Goal: Task Accomplishment & Management: Complete application form

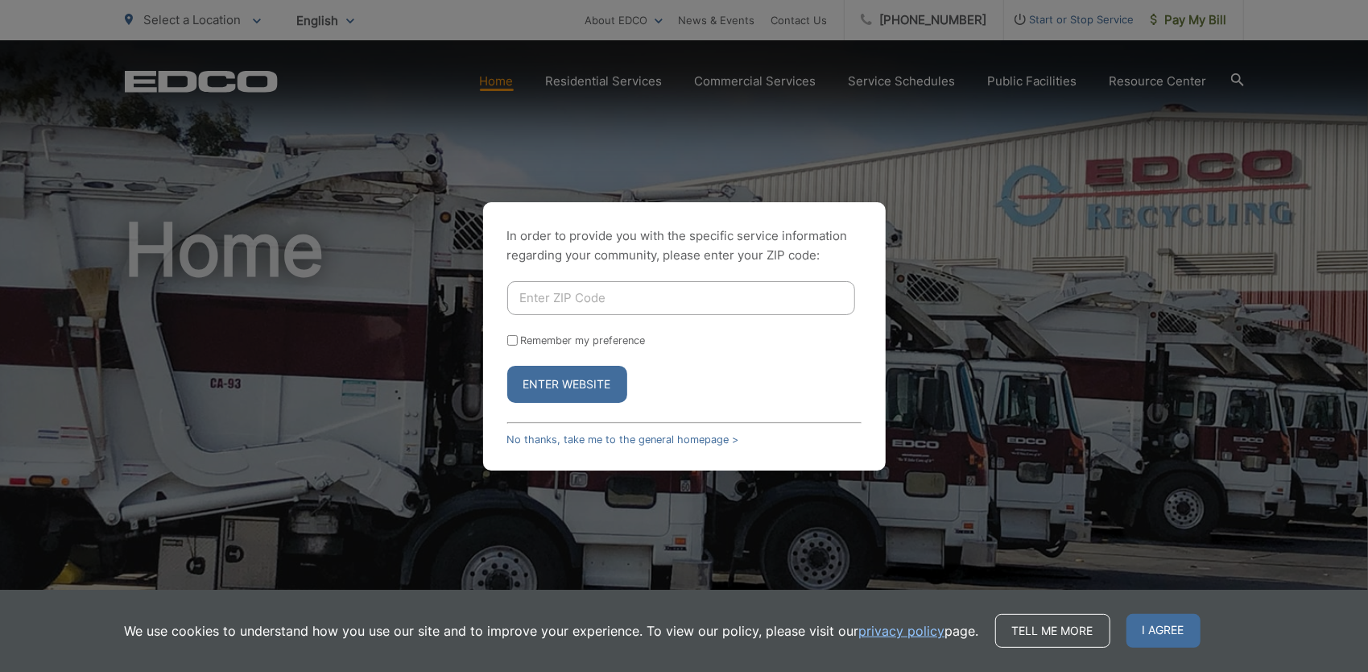
click at [730, 284] on input "Enter ZIP Code" at bounding box center [681, 298] width 348 height 34
type input "92040"
click at [544, 391] on button "Enter Website" at bounding box center [567, 384] width 120 height 37
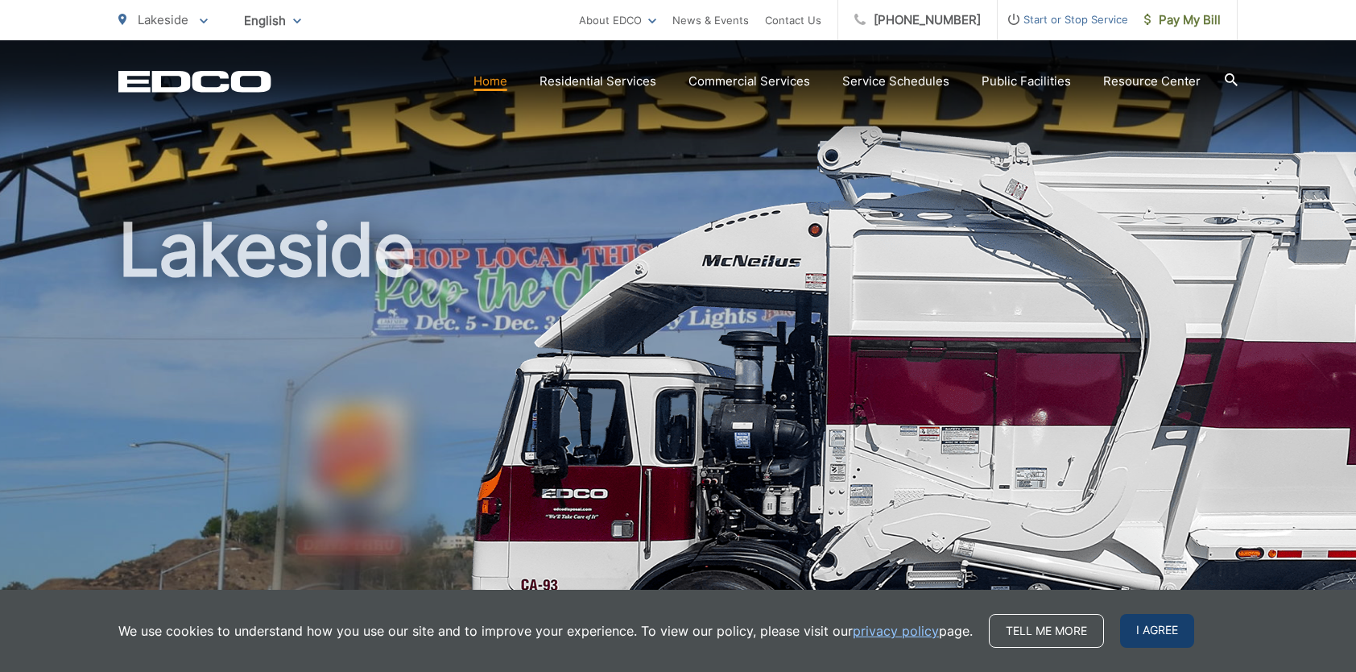
click at [1147, 631] on span "I agree" at bounding box center [1157, 631] width 74 height 34
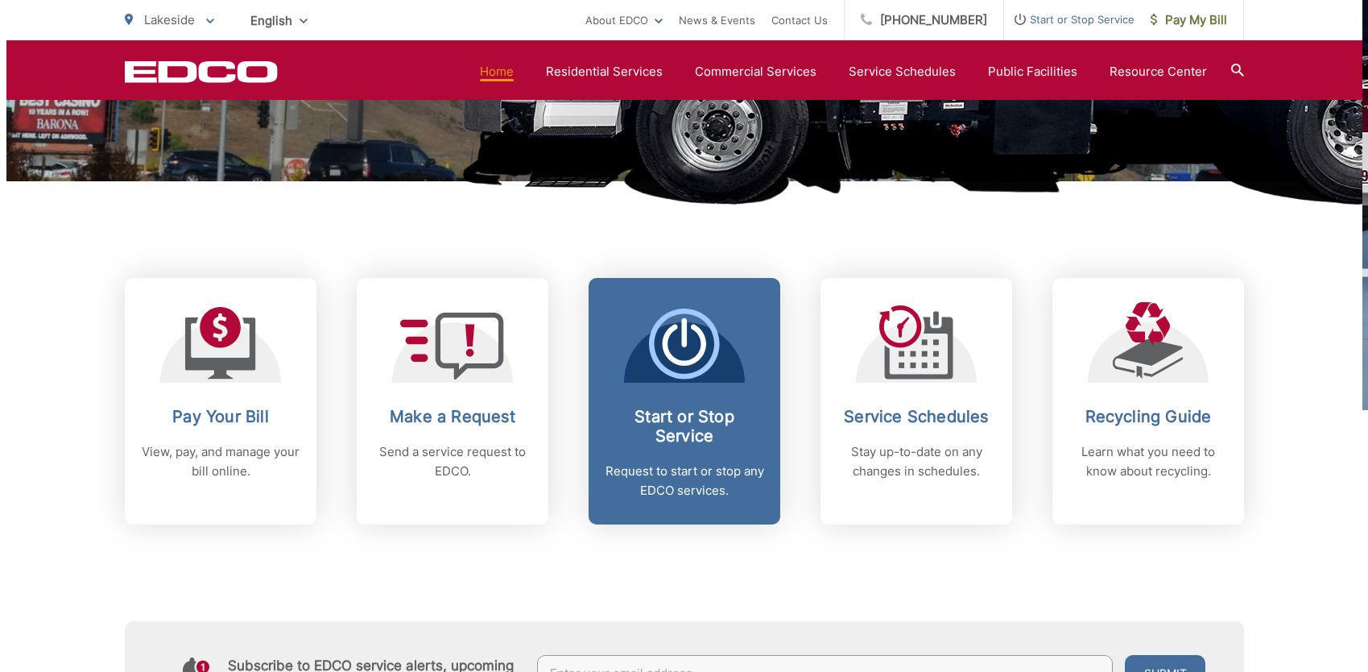
scroll to position [483, 0]
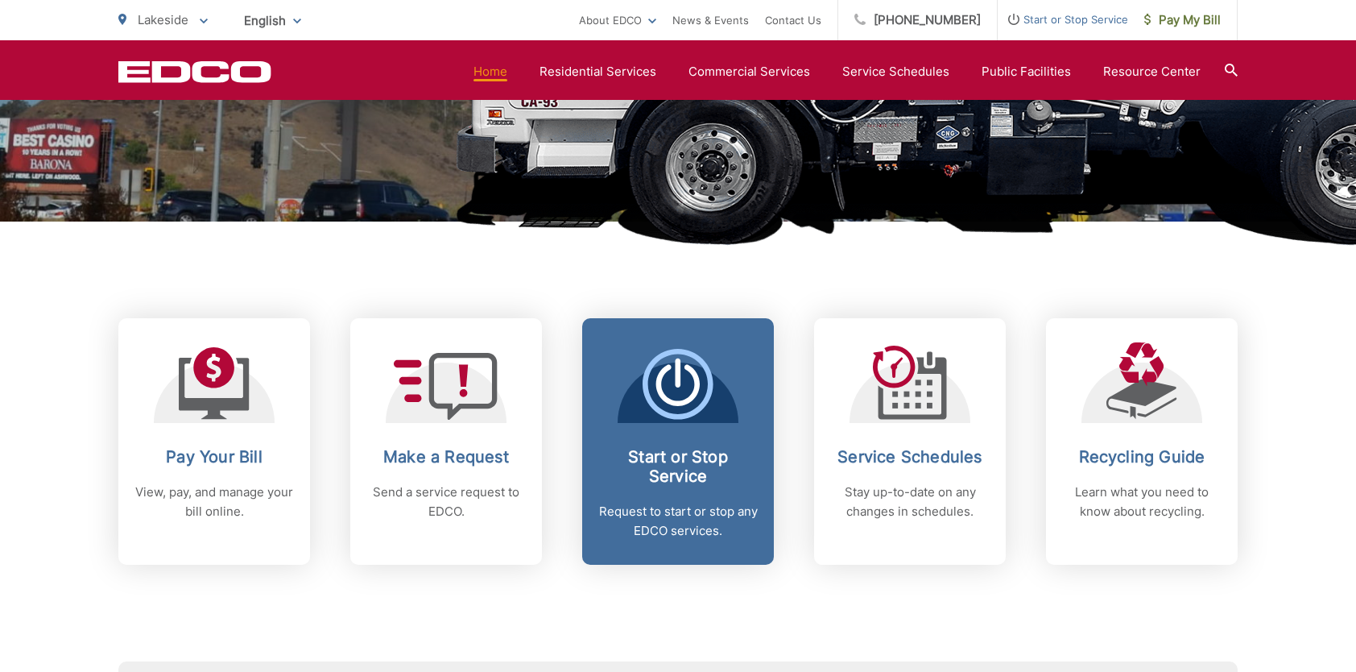
click at [675, 422] on span at bounding box center [678, 386] width 71 height 74
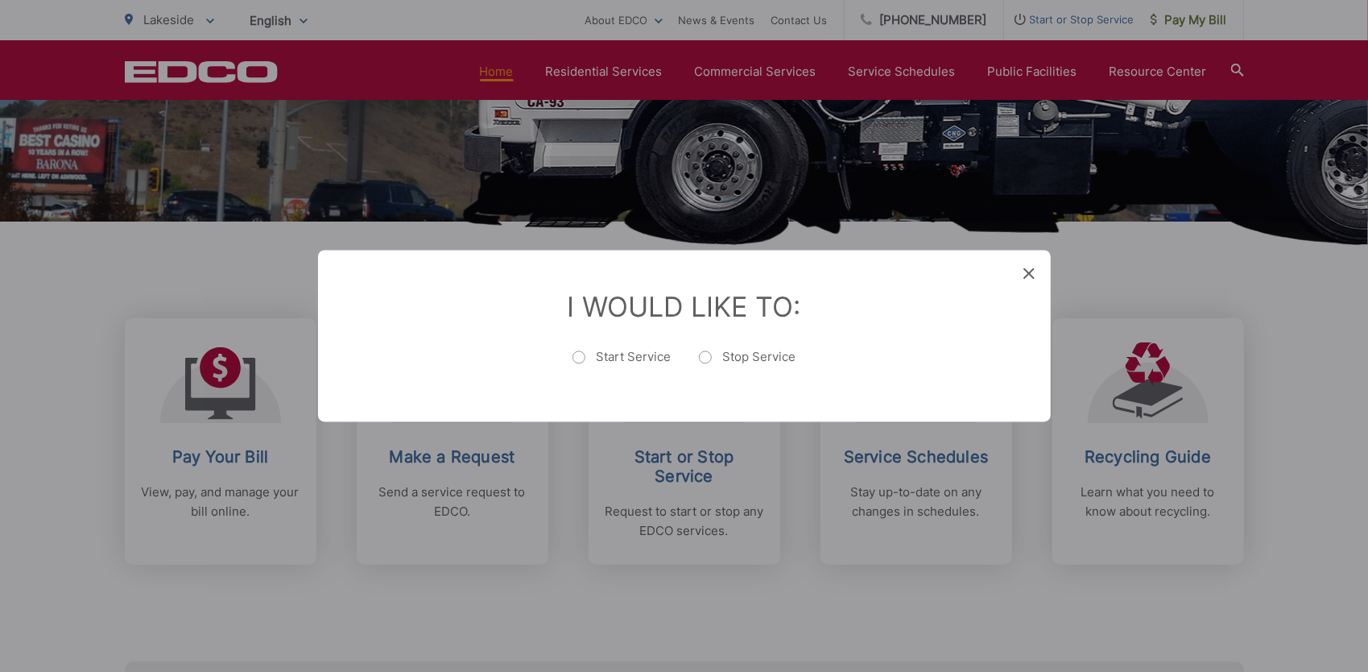
click at [577, 355] on label "Start Service" at bounding box center [622, 365] width 99 height 32
radio input "true"
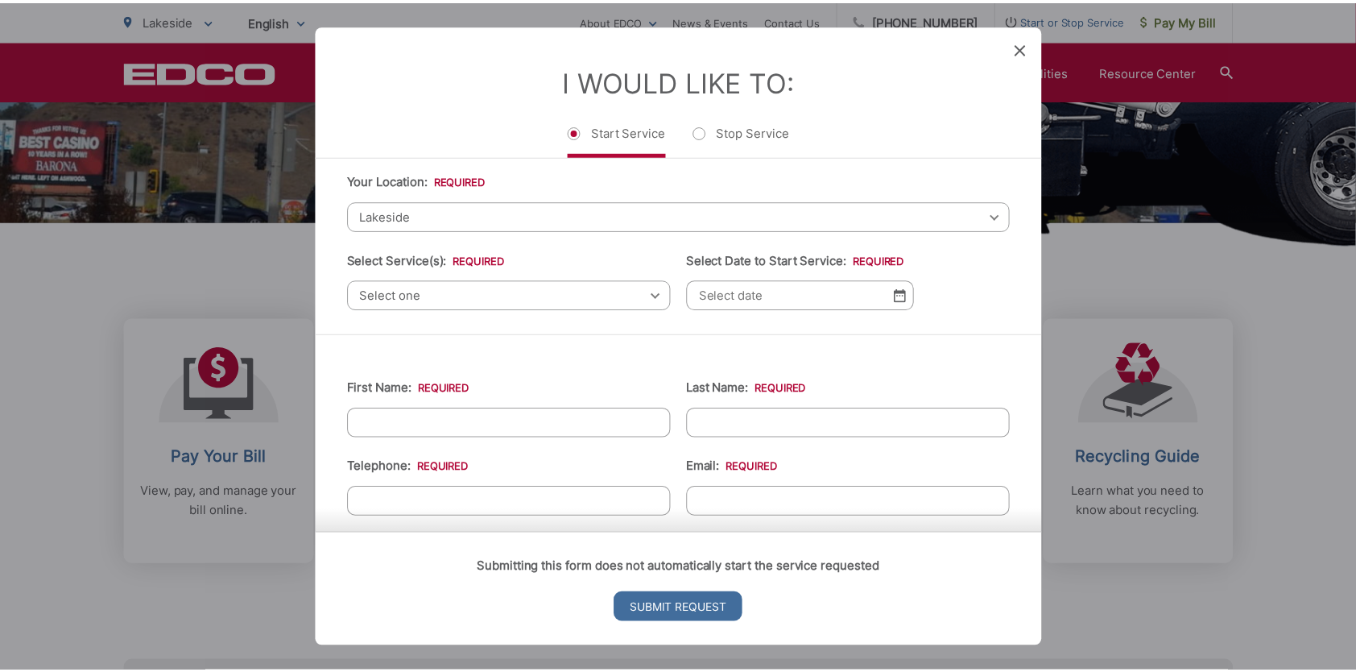
scroll to position [0, 0]
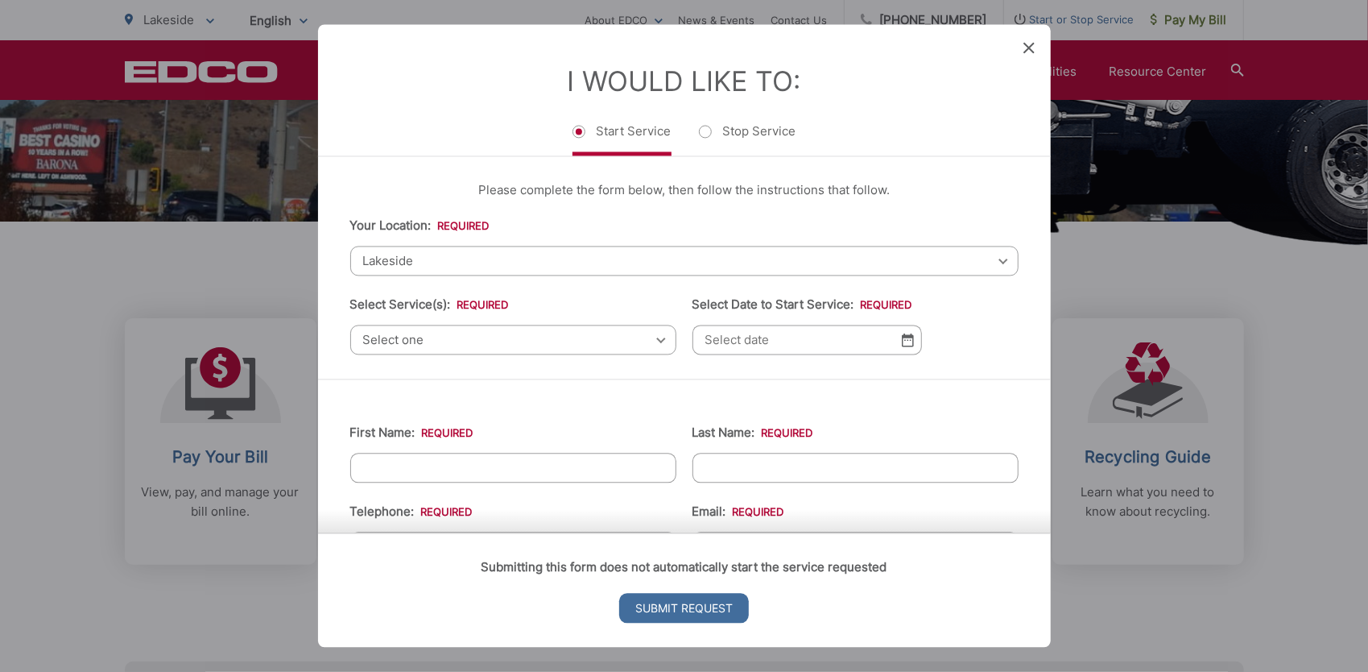
click at [1028, 45] on icon at bounding box center [1028, 47] width 11 height 11
